Goal: Navigation & Orientation: Find specific page/section

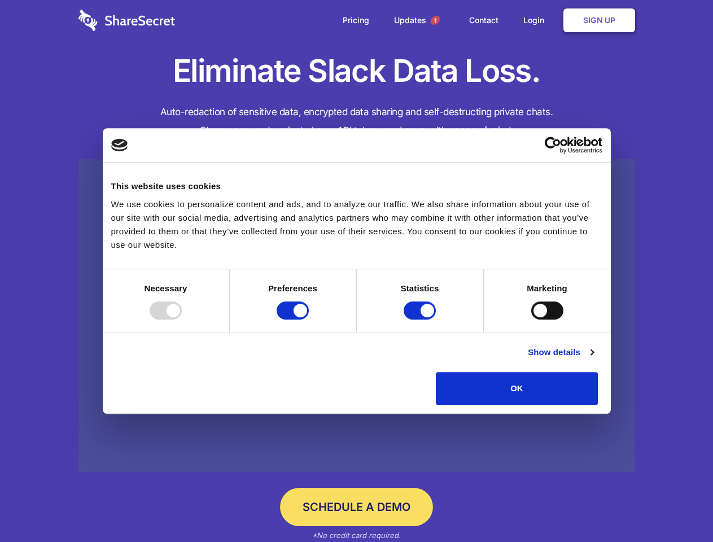
click at [182, 319] on div at bounding box center [166, 310] width 32 height 18
click at [309, 319] on input "Preferences" at bounding box center [293, 310] width 32 height 18
checkbox input "false"
click at [421, 319] on input "Statistics" at bounding box center [420, 310] width 32 height 18
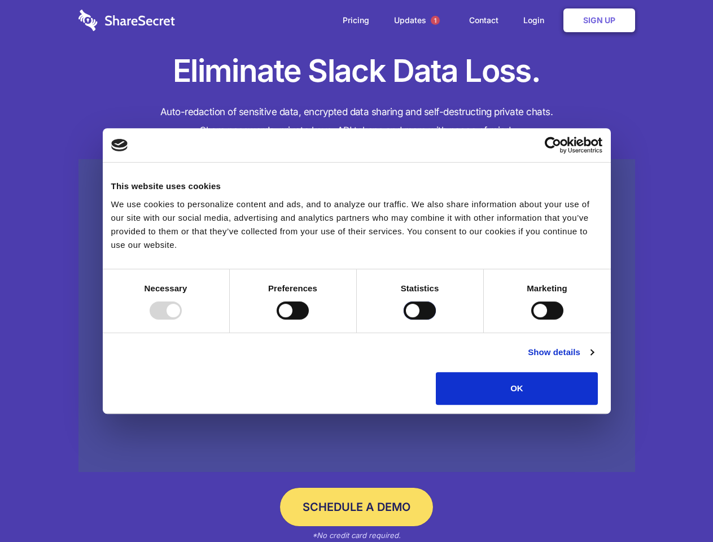
checkbox input "false"
click at [531, 319] on input "Marketing" at bounding box center [547, 310] width 32 height 18
checkbox input "true"
click at [593, 359] on link "Show details" at bounding box center [560, 352] width 65 height 14
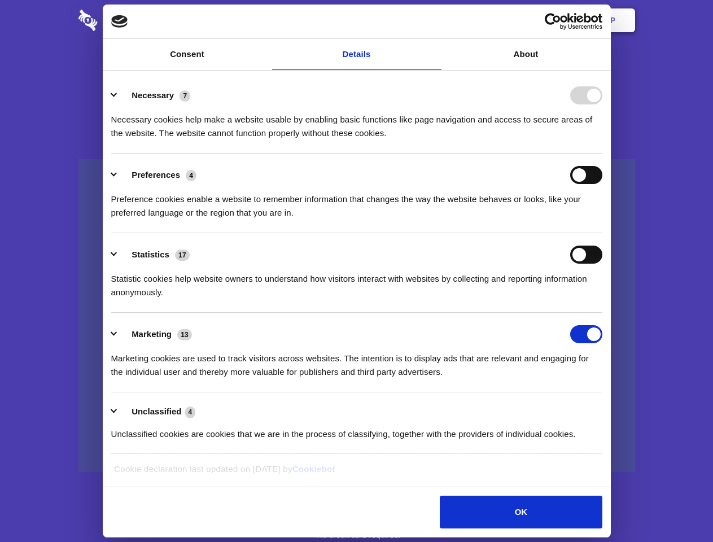
click at [607, 409] on ul "Necessary 7 Necessary cookies help make a website usable by enabling basic func…" at bounding box center [357, 264] width 502 height 380
click at [435, 20] on span "1" at bounding box center [435, 20] width 9 height 9
